Goal: Task Accomplishment & Management: Complete application form

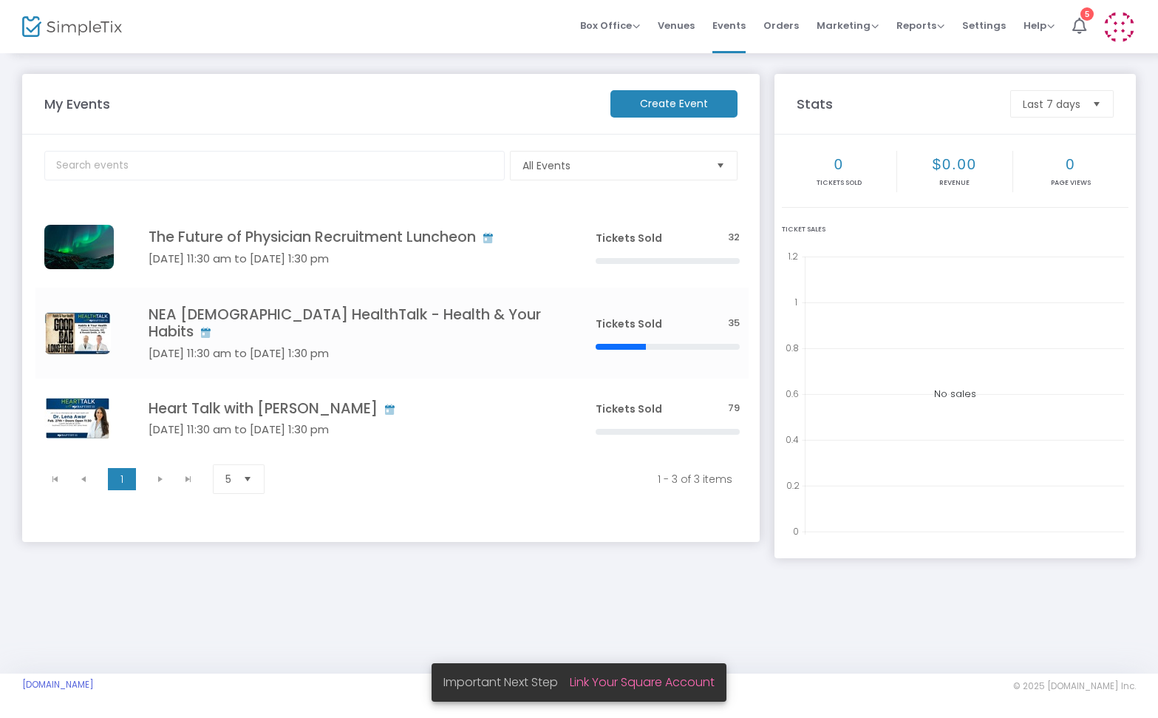
click at [674, 101] on m-button "Create Event" at bounding box center [673, 103] width 127 height 27
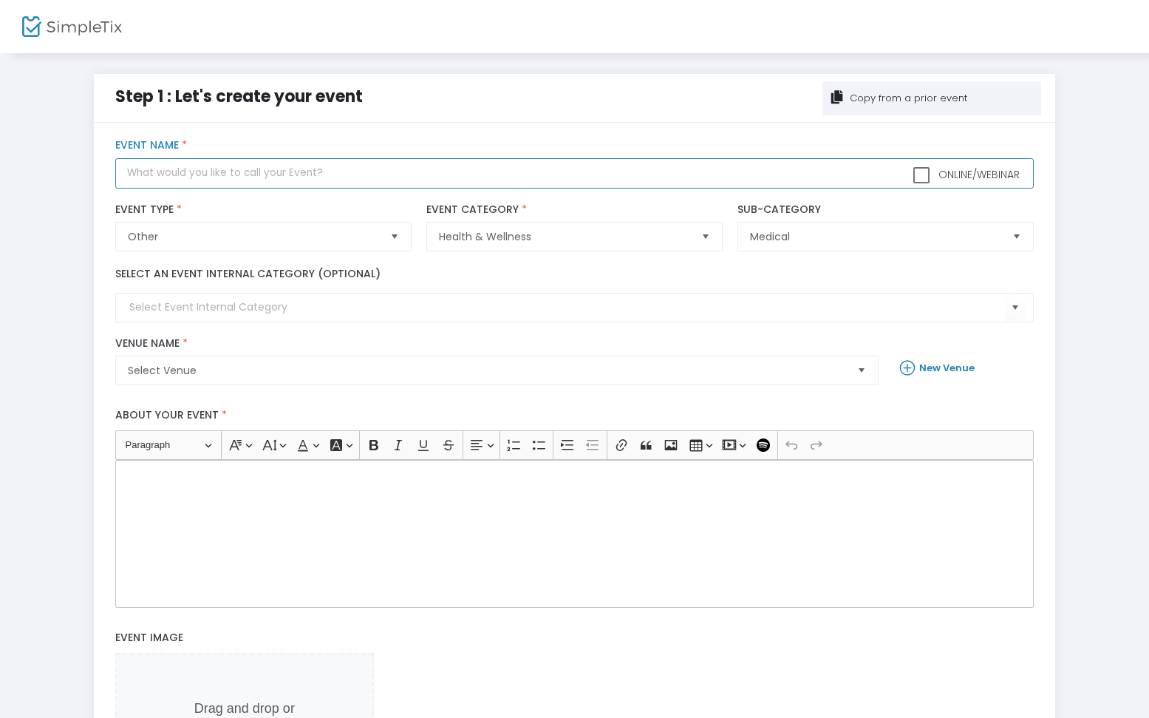
click at [219, 178] on input "text" at bounding box center [574, 173] width 919 height 30
click at [205, 174] on input "Disaster Prepareness HealthTalk" at bounding box center [574, 173] width 919 height 30
type input "Disaster Preparedness HealthTalk"
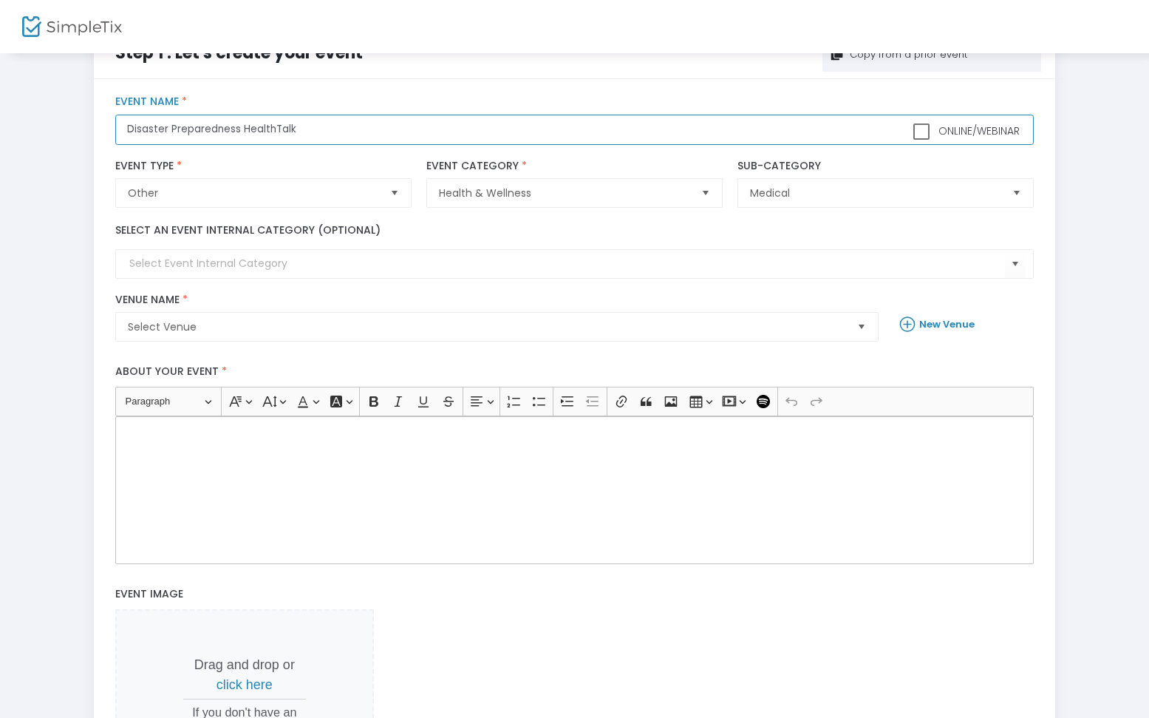
scroll to position [49, 0]
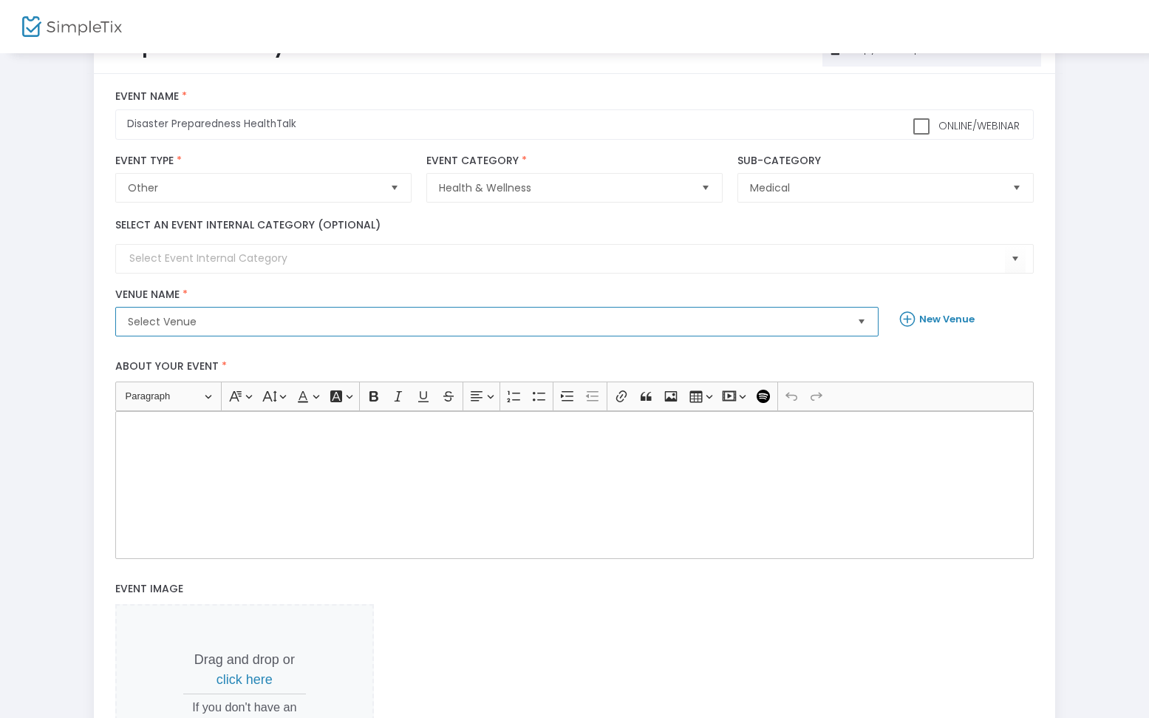
click at [356, 322] on span "Select Venue" at bounding box center [487, 321] width 718 height 15
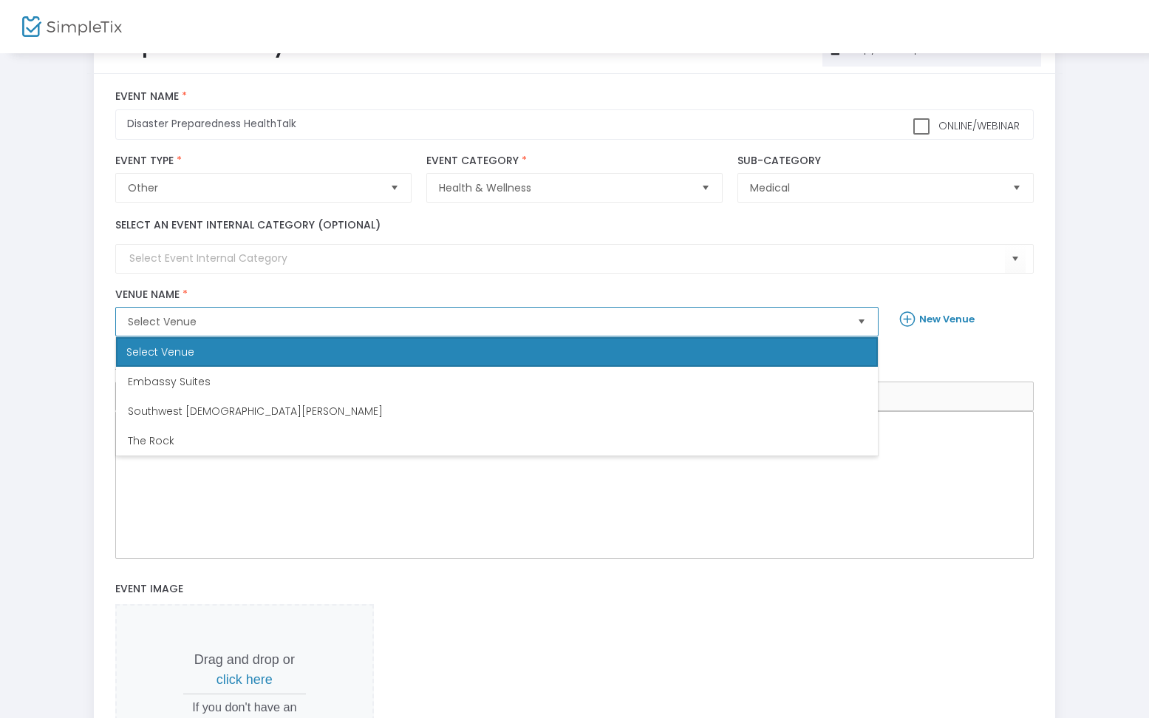
click at [262, 410] on span "Southwest [DEMOGRAPHIC_DATA][PERSON_NAME]" at bounding box center [255, 411] width 255 height 15
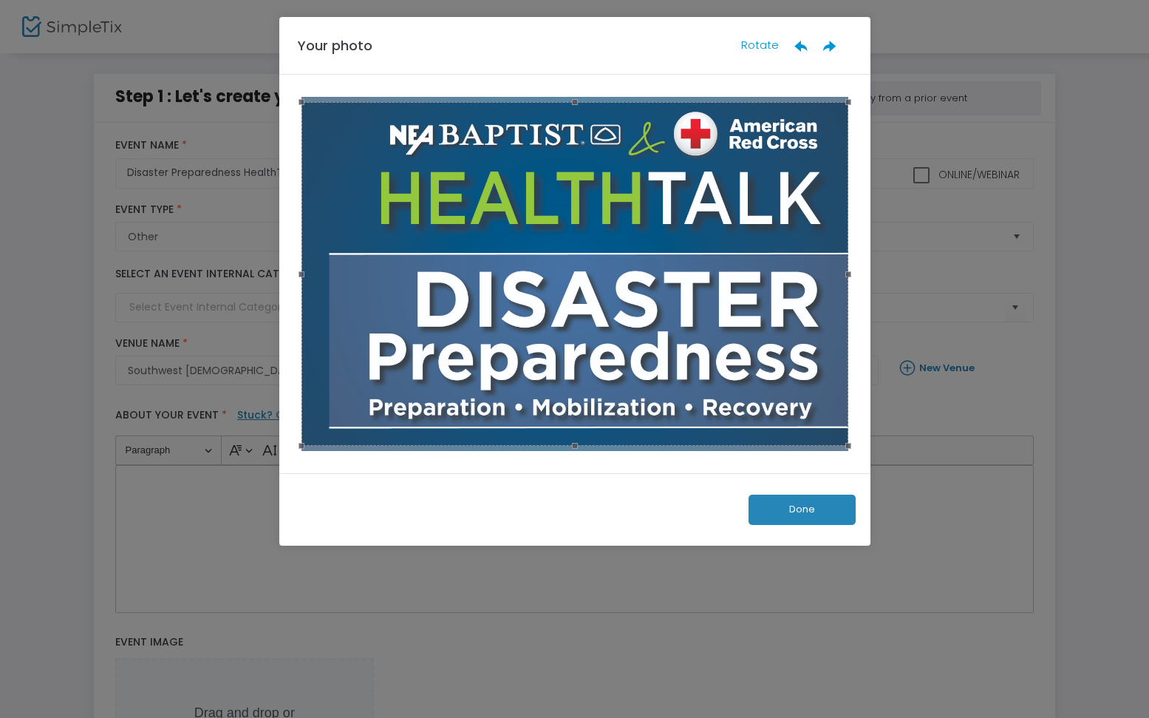
scroll to position [0, 0]
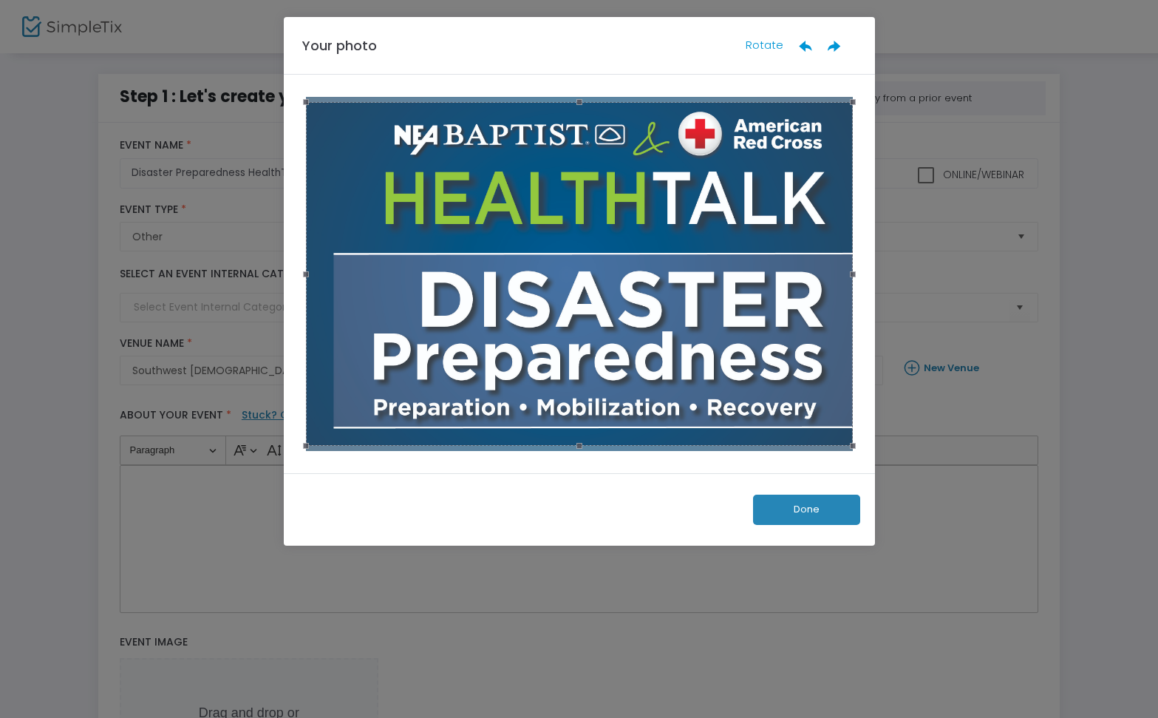
click at [829, 511] on button "Done" at bounding box center [806, 509] width 107 height 30
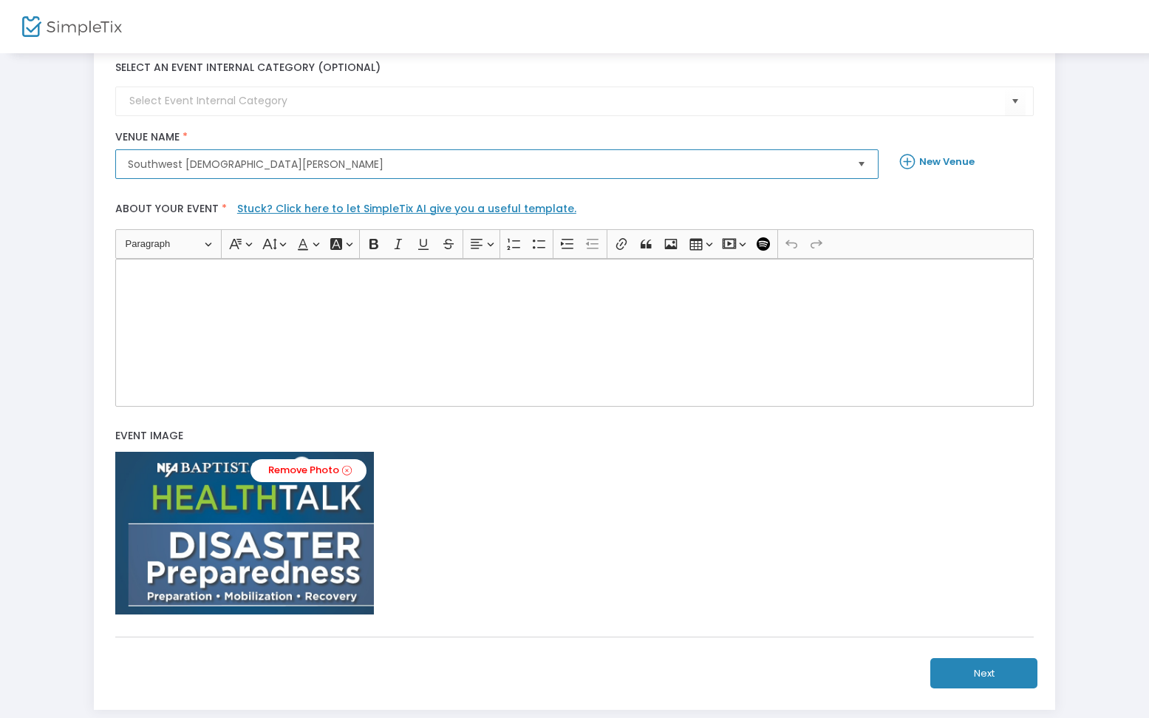
scroll to position [205, 0]
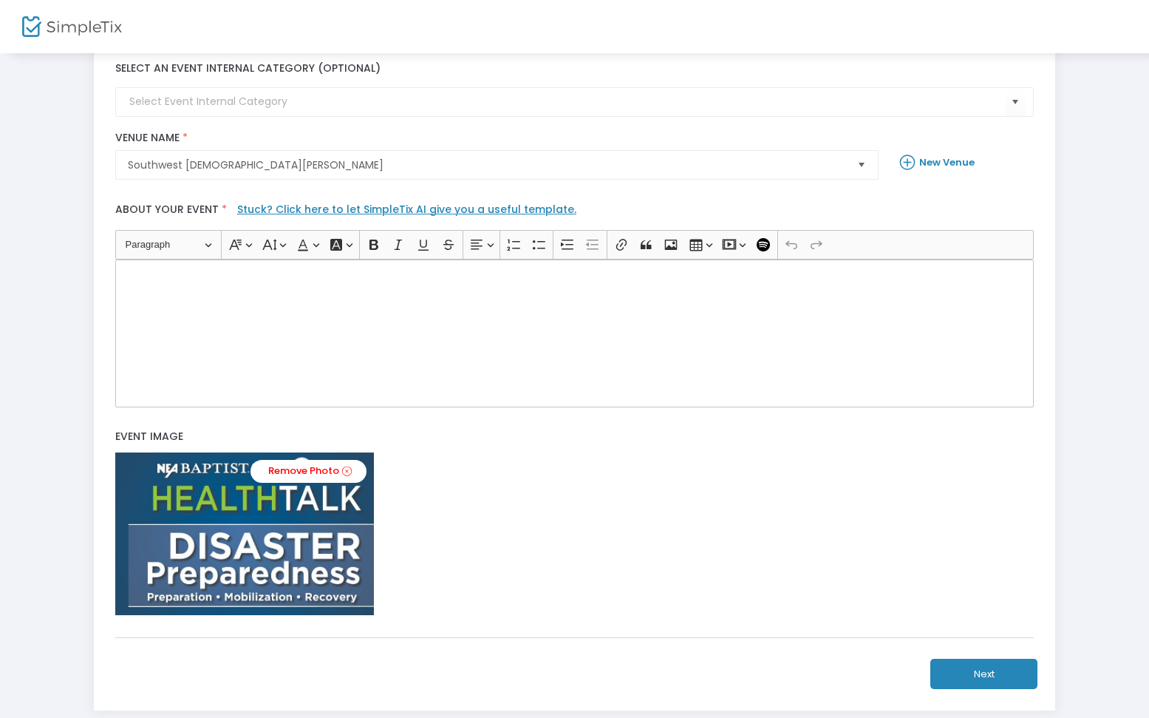
click at [416, 320] on div "Rich Text Editor, main" at bounding box center [574, 333] width 919 height 148
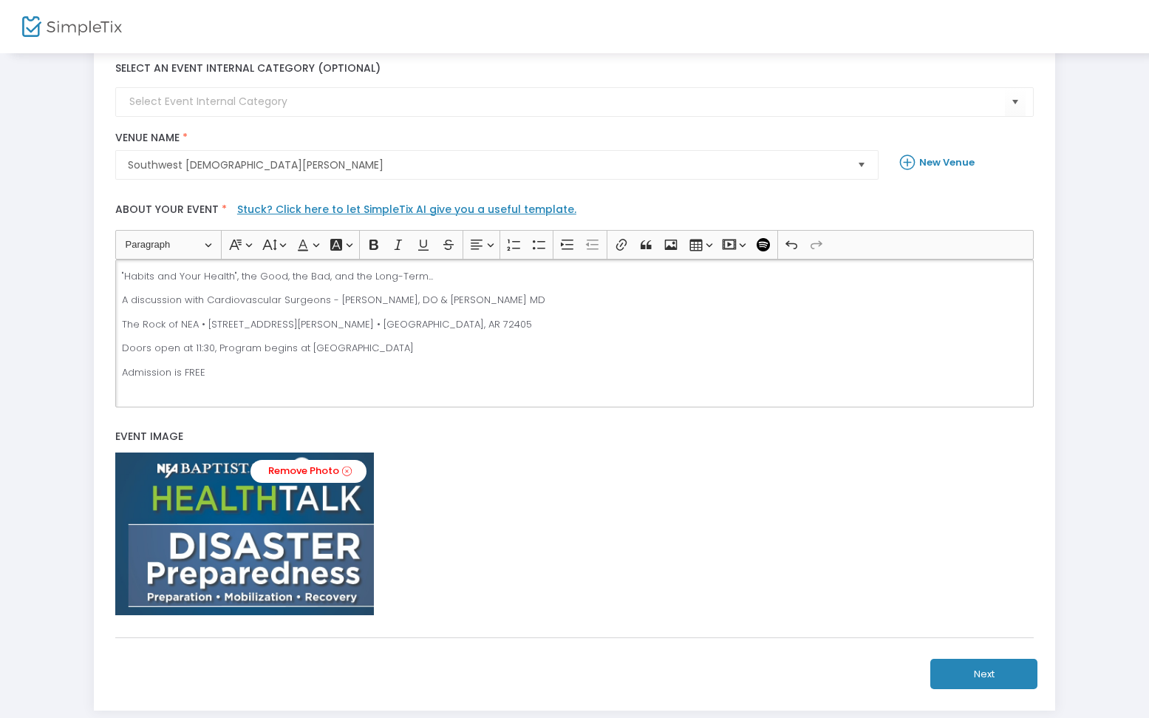
click at [236, 276] on p ""Habits and Your Health", the Good, the Bad, and the Long-Term..." at bounding box center [575, 276] width 906 height 15
click at [216, 272] on p "Disaster" at bounding box center [575, 276] width 906 height 15
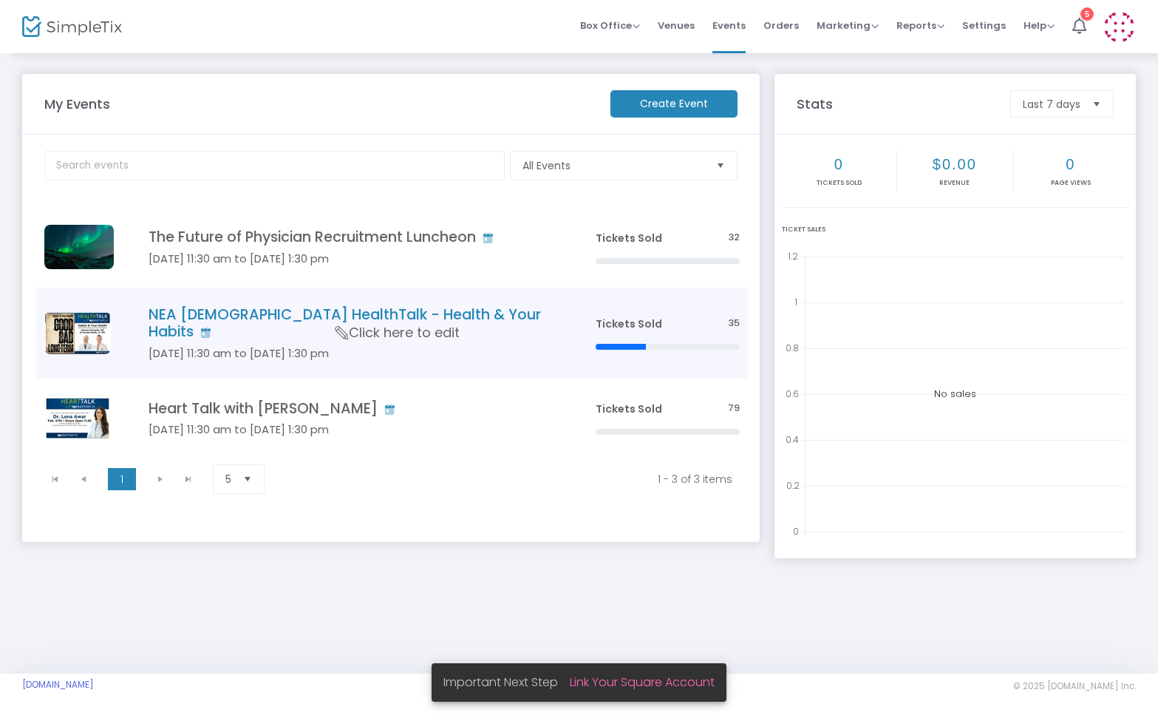
click at [212, 347] on h5 "[DATE] 11:30 am to [DATE] 1:30 pm" at bounding box center [350, 353] width 403 height 13
